Goal: Book appointment/travel/reservation

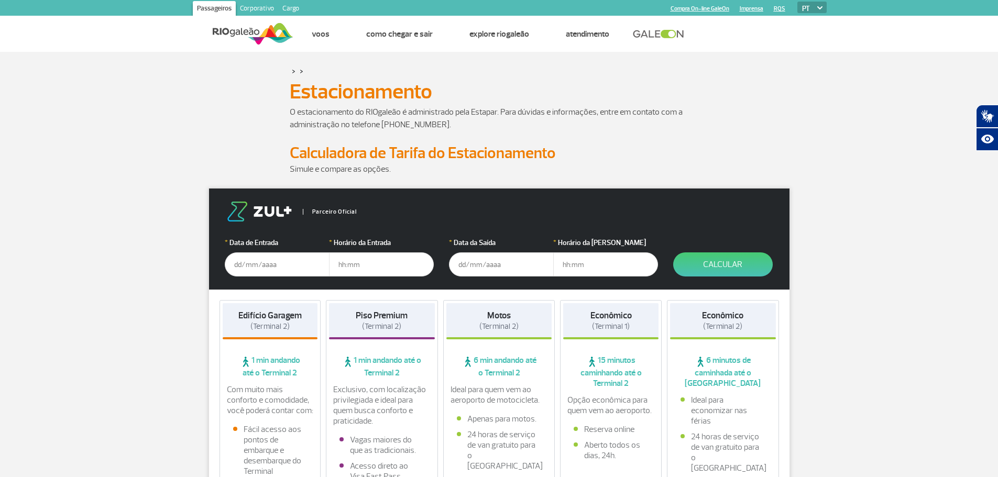
click at [277, 274] on input "text" at bounding box center [277, 264] width 105 height 24
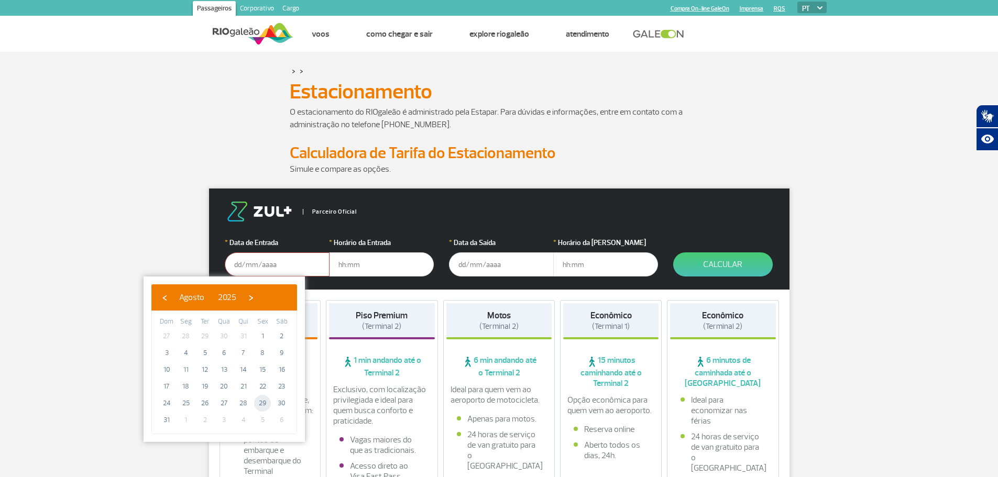
click at [260, 401] on span "29" at bounding box center [262, 403] width 17 height 17
type input "[DATE]"
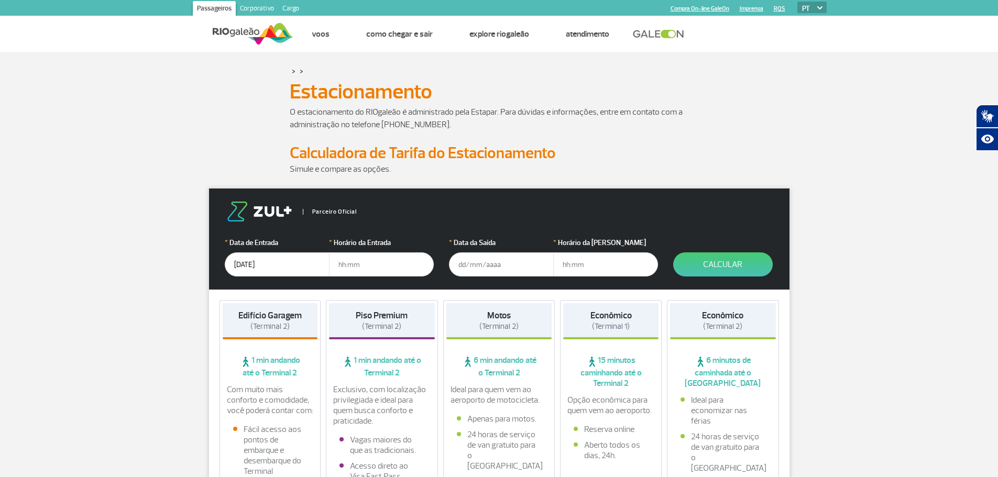
click at [346, 267] on input "text" at bounding box center [381, 264] width 105 height 24
drag, startPoint x: 348, startPoint y: 266, endPoint x: 356, endPoint y: 264, distance: 8.1
click at [353, 265] on input "90:0" at bounding box center [381, 264] width 105 height 24
click at [378, 263] on input "90:0" at bounding box center [381, 264] width 105 height 24
click at [377, 263] on input "90:0" at bounding box center [381, 264] width 105 height 24
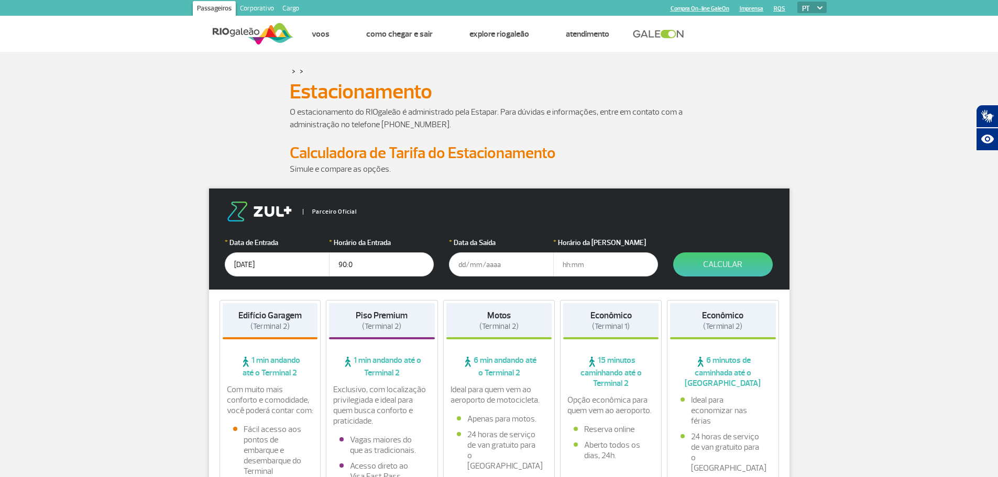
click at [377, 263] on input "90:0" at bounding box center [381, 264] width 105 height 24
type input "09:00"
click at [502, 261] on input "text" at bounding box center [501, 264] width 105 height 24
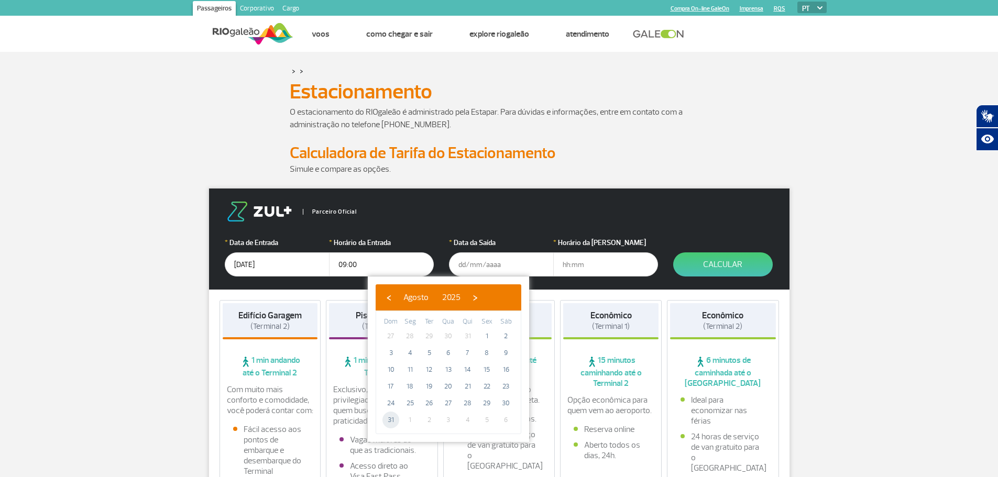
click at [392, 419] on span "31" at bounding box center [390, 420] width 17 height 17
type input "[DATE]"
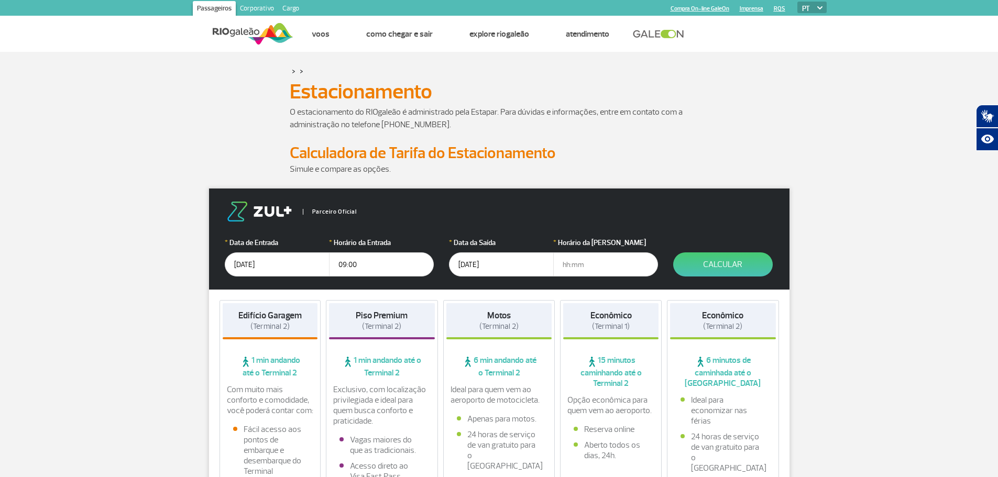
click at [587, 264] on input "text" at bounding box center [605, 264] width 105 height 24
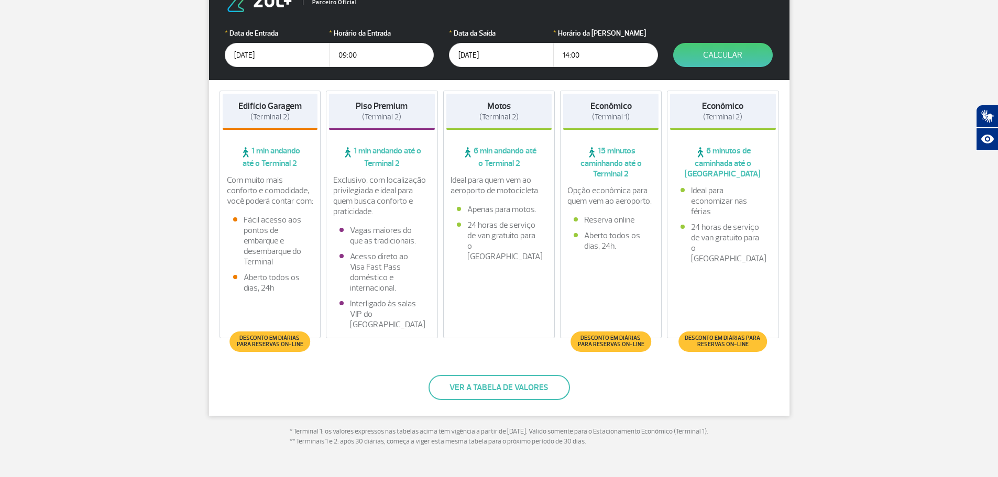
scroll to position [105, 0]
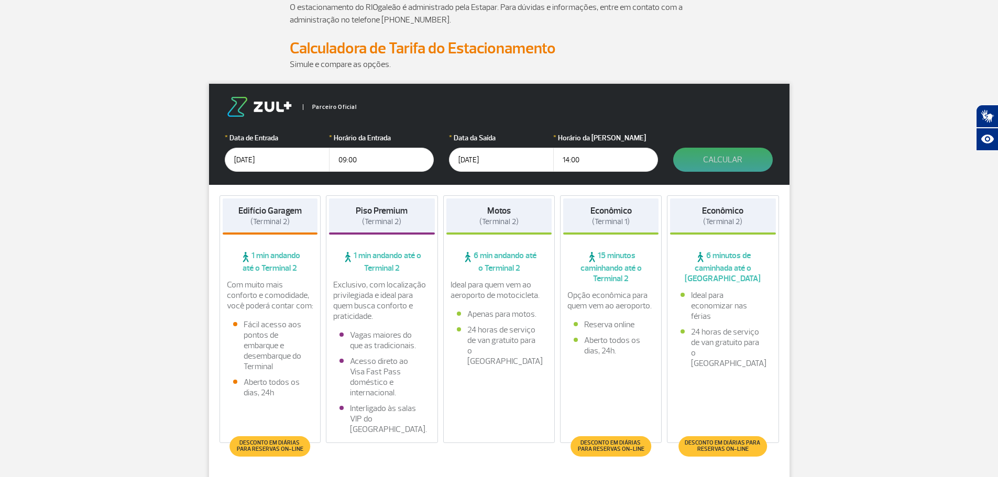
type input "14:00"
click at [734, 163] on button "Calcular" at bounding box center [722, 160] width 99 height 24
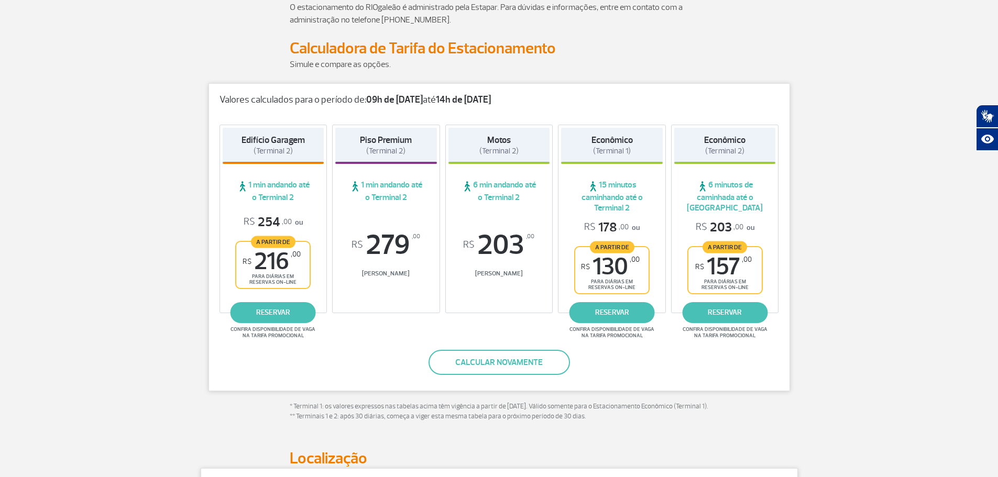
click at [488, 258] on span "R$ 203 ,00" at bounding box center [499, 245] width 102 height 28
click at [499, 181] on span "6 min andando até o Terminal 2" at bounding box center [499, 191] width 102 height 23
click at [501, 145] on strong "Motos" at bounding box center [499, 140] width 24 height 11
click at [278, 310] on link "reservar" at bounding box center [272, 312] width 85 height 21
click at [736, 317] on link "reservar" at bounding box center [724, 312] width 85 height 21
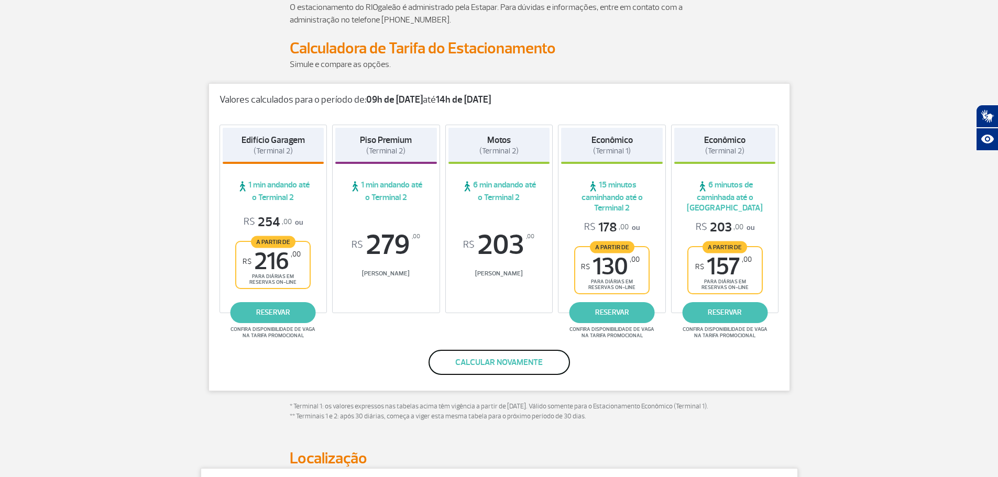
click at [508, 369] on button "Calcular novamente" at bounding box center [498, 362] width 141 height 25
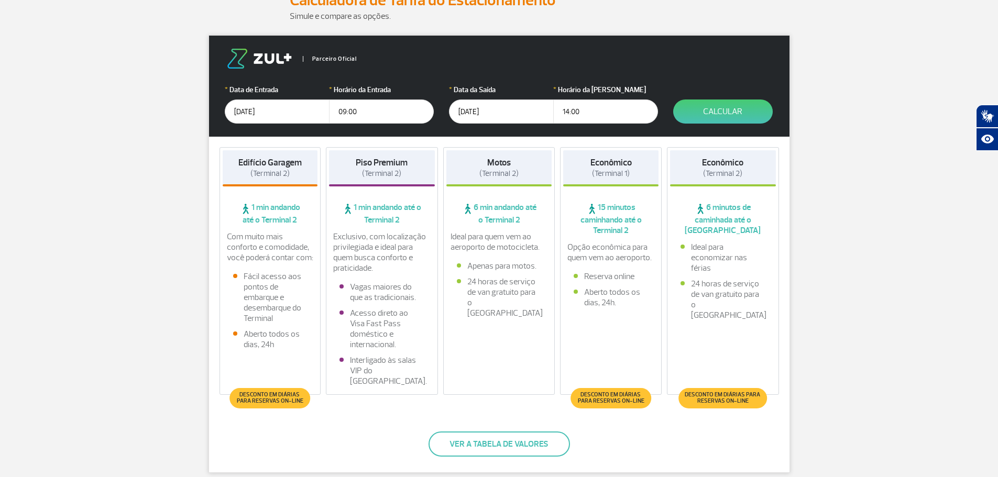
scroll to position [209, 0]
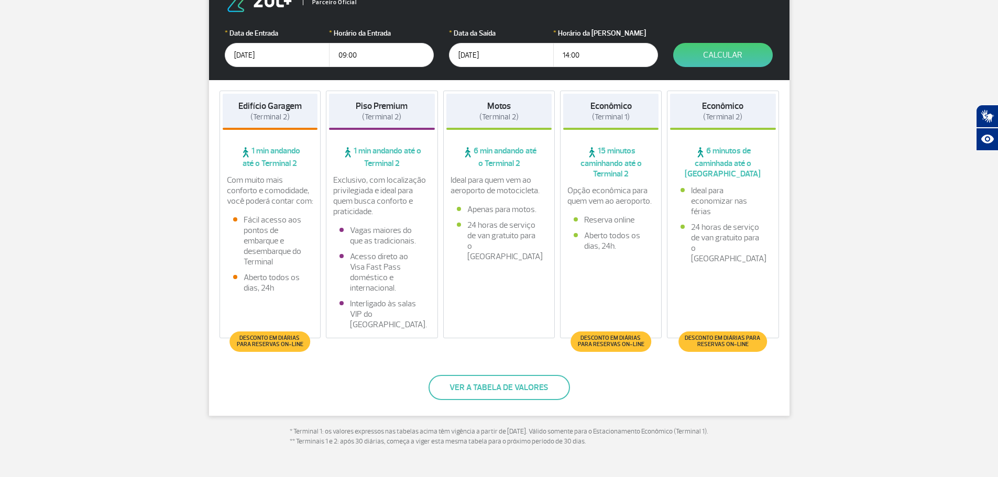
click at [377, 245] on li "Vagas maiores do que as tradicionais." at bounding box center [381, 235] width 85 height 21
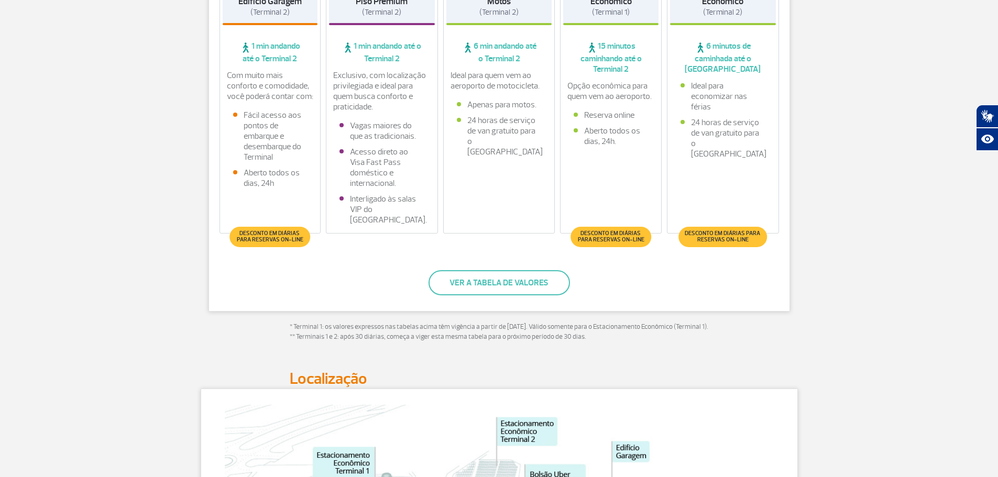
scroll to position [0, 0]
